Goal: Task Accomplishment & Management: Complete application form

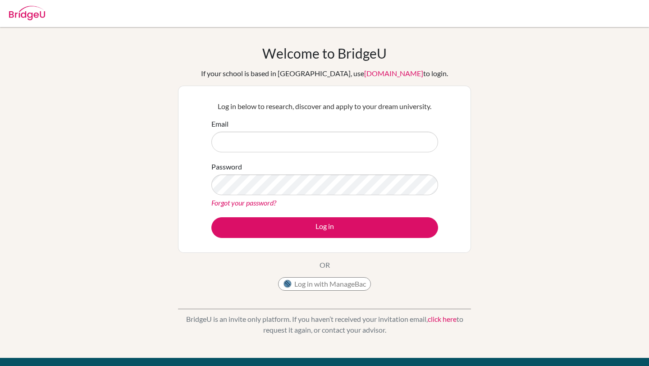
click at [366, 141] on input "Email" at bounding box center [324, 142] width 227 height 21
click at [366, 148] on input "Email" at bounding box center [324, 142] width 227 height 21
click at [362, 151] on input "Email" at bounding box center [324, 142] width 227 height 21
type input "i"
type input "fatemaa.aboukhamseen@student.bbs.edu.kw"
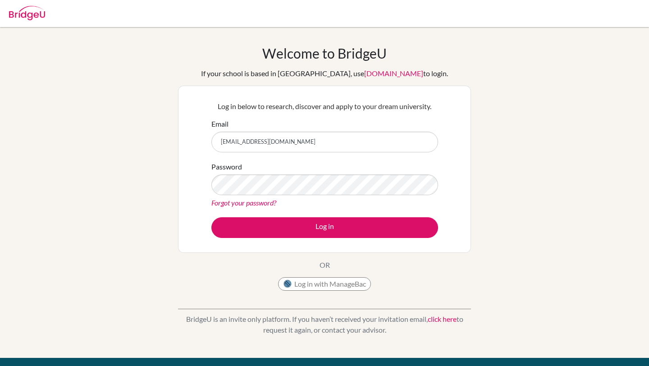
click at [37, 12] on img at bounding box center [27, 13] width 36 height 14
click at [35, 13] on img at bounding box center [27, 13] width 36 height 14
type input "[EMAIL_ADDRESS][DOMAIN_NAME]"
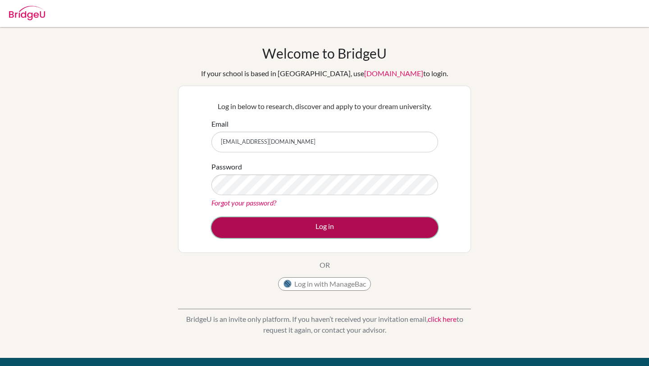
click at [325, 226] on button "Log in" at bounding box center [324, 227] width 227 height 21
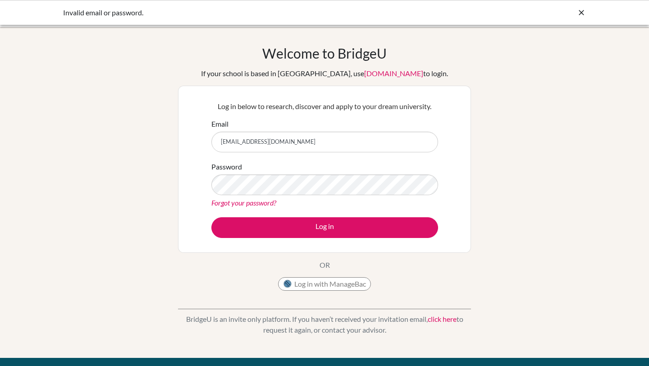
click at [322, 171] on div "Password Forgot your password?" at bounding box center [324, 184] width 227 height 47
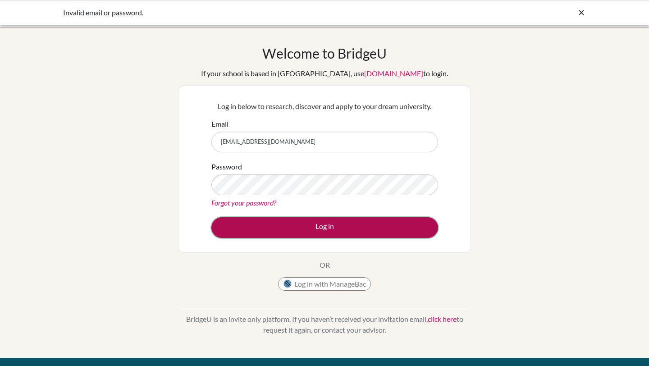
click at [321, 230] on button "Log in" at bounding box center [324, 227] width 227 height 21
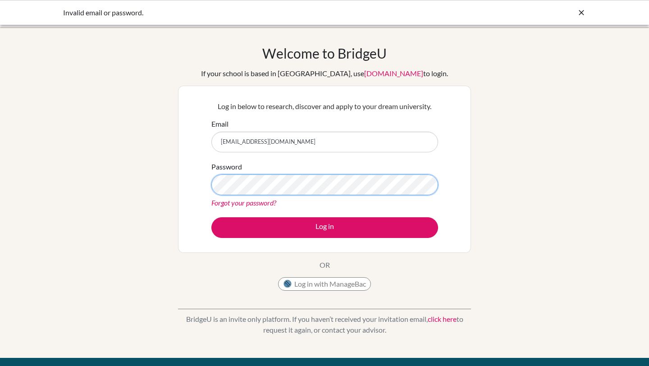
click at [211, 217] on button "Log in" at bounding box center [324, 227] width 227 height 21
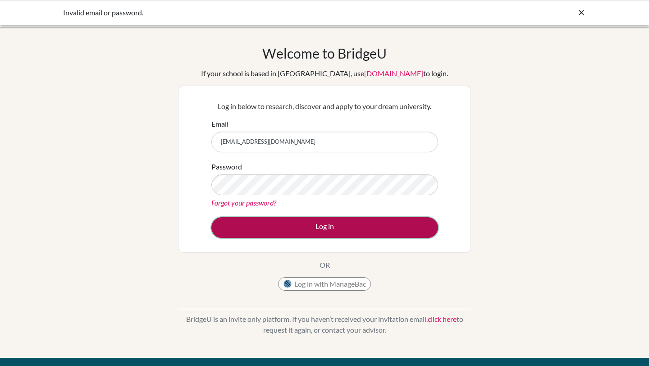
click at [335, 218] on button "Log in" at bounding box center [324, 227] width 227 height 21
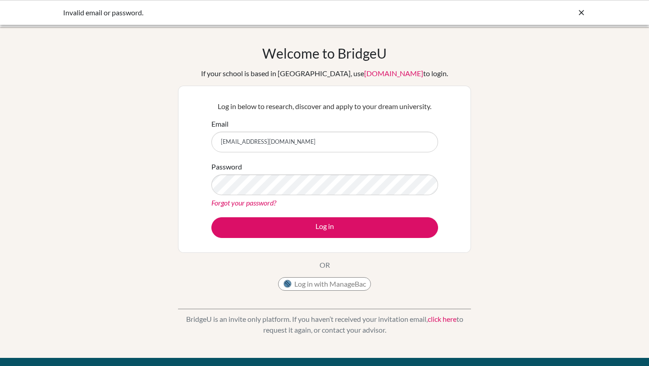
scroll to position [115, 0]
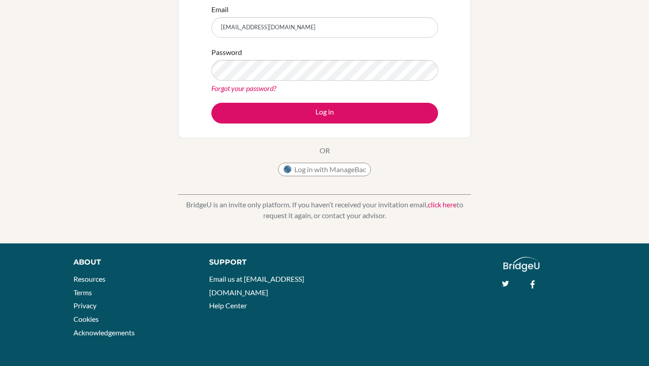
click at [443, 204] on link "click here" at bounding box center [442, 204] width 29 height 9
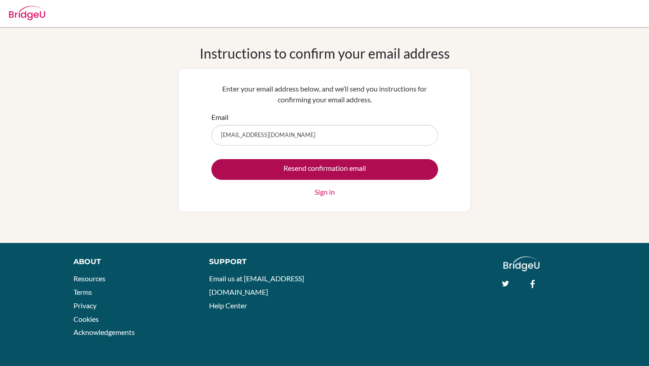
type input "[EMAIL_ADDRESS][DOMAIN_NAME]"
click at [211, 159] on input "Resend confirmation email" at bounding box center [324, 169] width 227 height 21
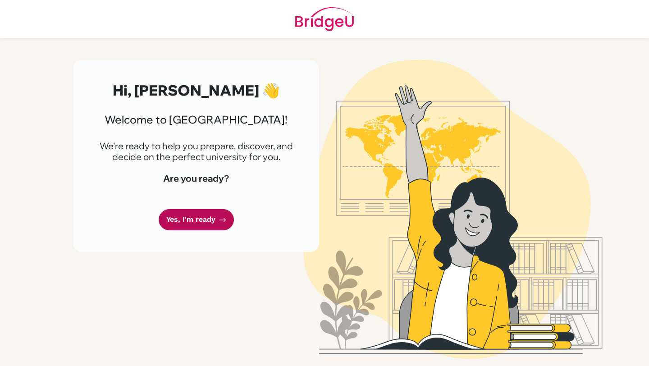
click at [221, 222] on icon at bounding box center [222, 219] width 7 height 7
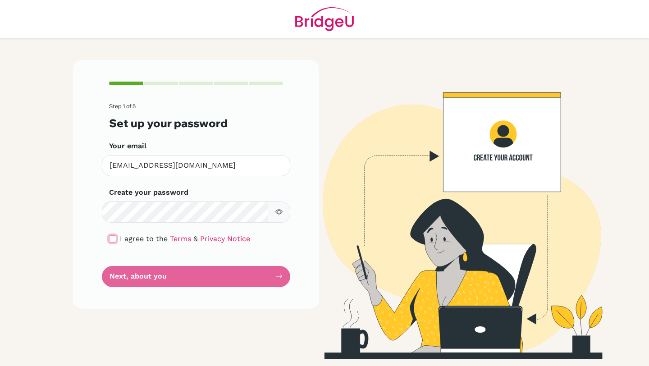
click at [111, 242] on input "checkbox" at bounding box center [112, 238] width 7 height 7
checkbox input "true"
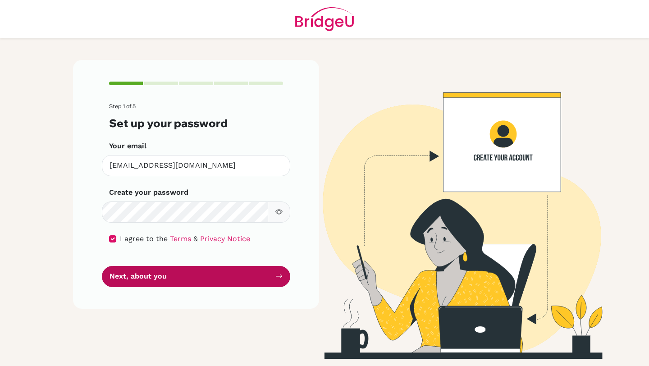
click at [146, 282] on button "Next, about you" at bounding box center [196, 276] width 188 height 21
